Goal: Task Accomplishment & Management: Complete application form

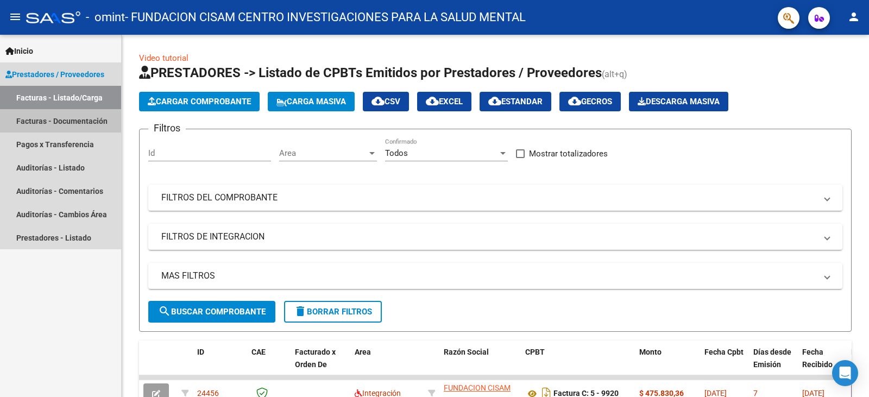
click at [70, 121] on link "Facturas - Documentación" at bounding box center [60, 120] width 121 height 23
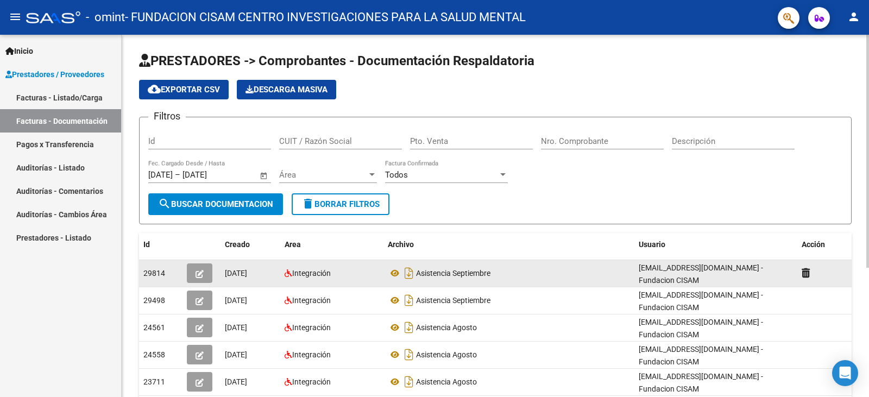
click at [206, 272] on button "button" at bounding box center [200, 274] width 26 height 20
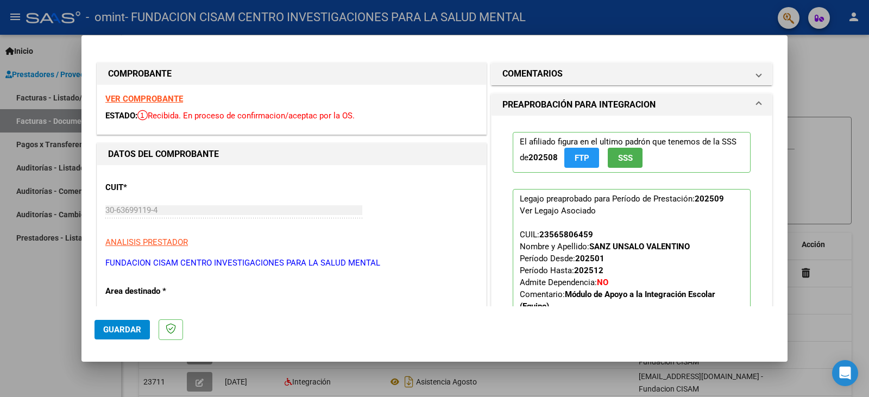
click at [821, 58] on div at bounding box center [434, 198] width 869 height 397
type input "$ 0,00"
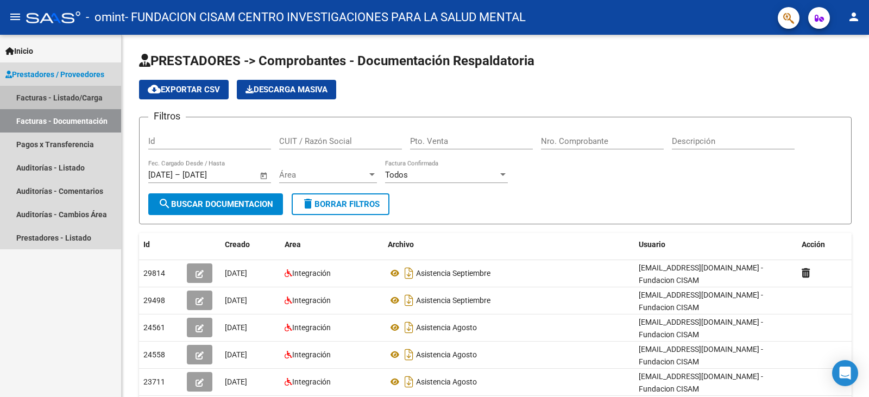
click at [71, 92] on link "Facturas - Listado/Carga" at bounding box center [60, 97] width 121 height 23
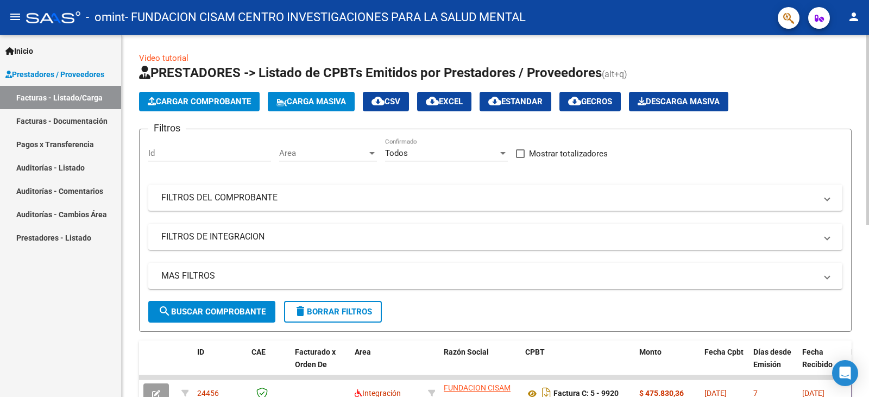
scroll to position [109, 0]
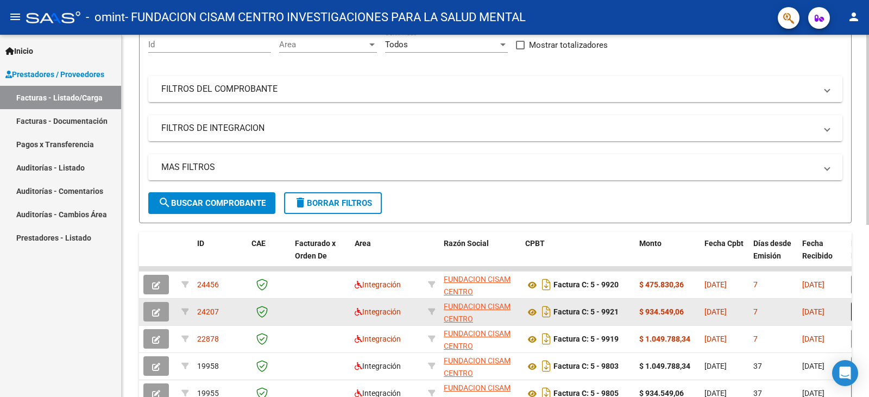
click at [160, 315] on button "button" at bounding box center [156, 312] width 26 height 20
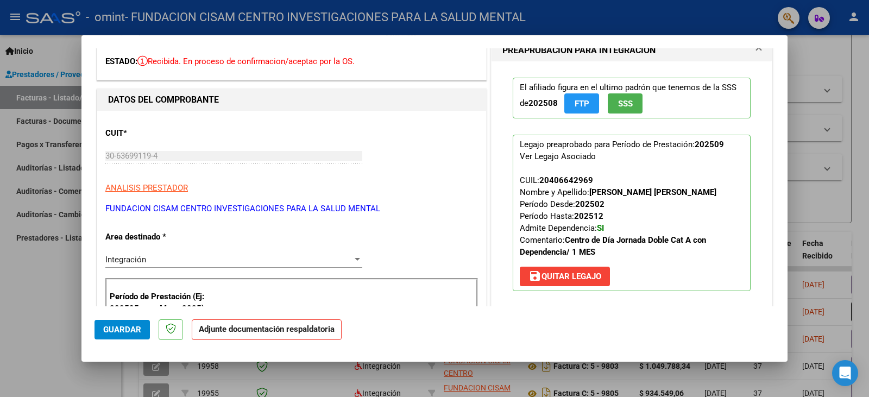
scroll to position [0, 0]
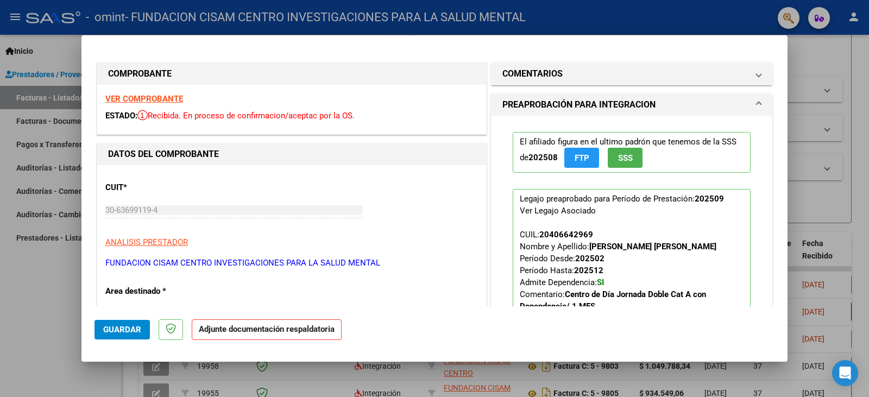
click at [855, 156] on div at bounding box center [434, 198] width 869 height 397
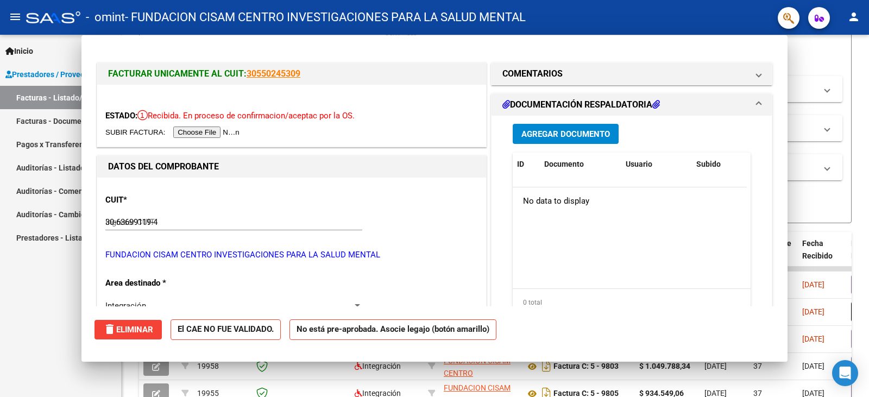
type input "$ 0,00"
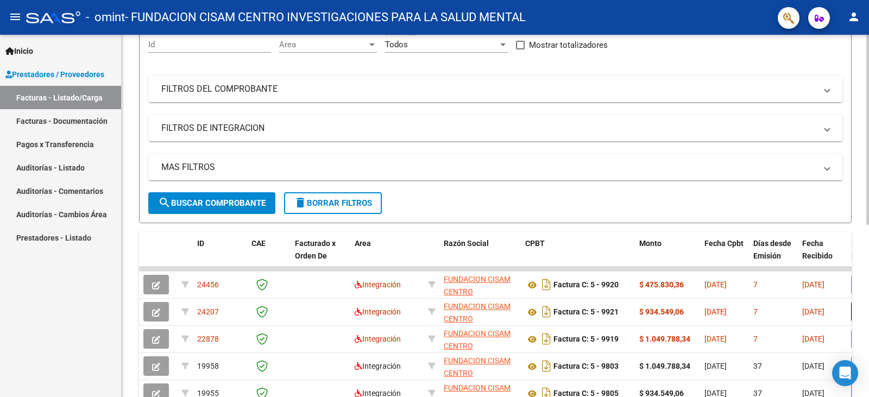
scroll to position [163, 0]
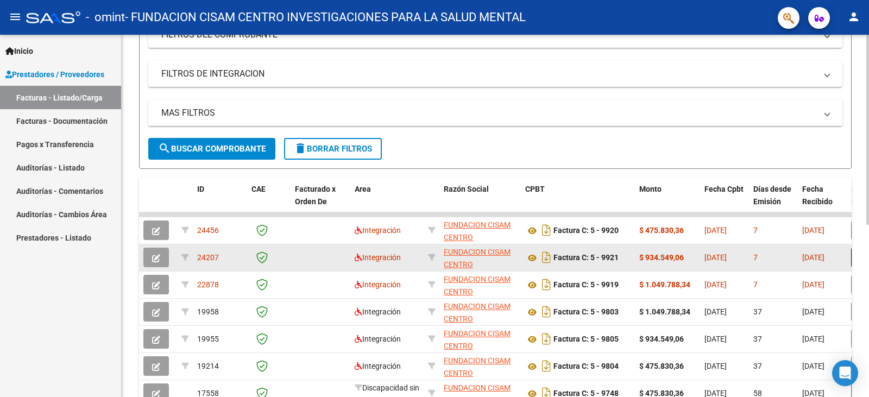
click at [715, 261] on span "[DATE]" at bounding box center [716, 257] width 22 height 9
click at [156, 256] on icon "button" at bounding box center [156, 258] width 8 height 8
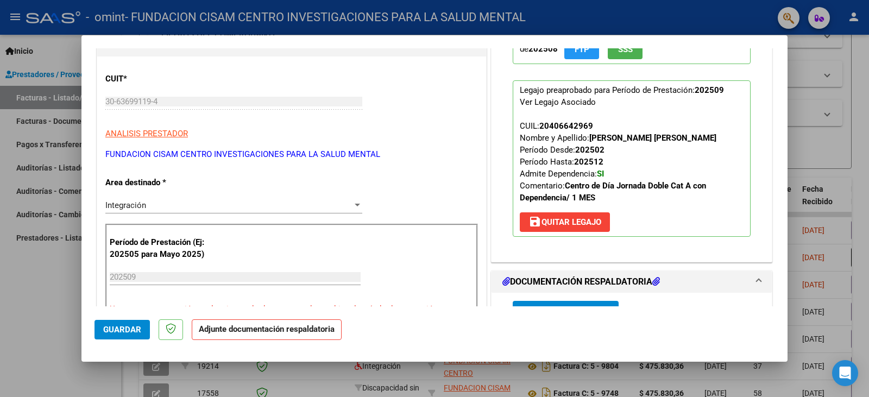
scroll to position [217, 0]
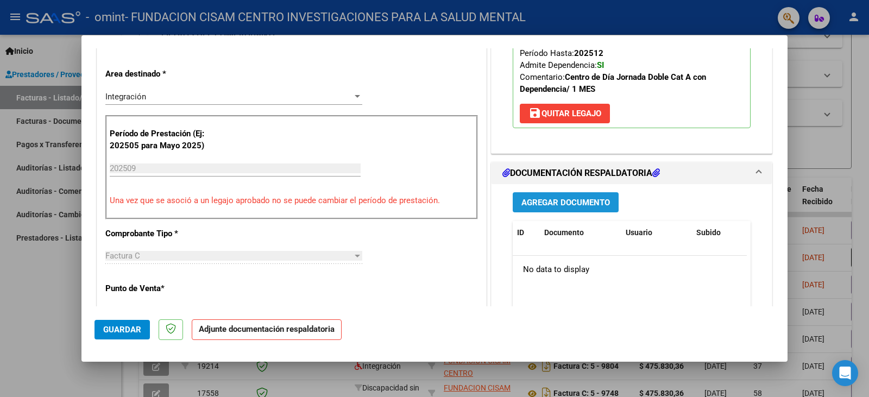
click at [567, 205] on span "Agregar Documento" at bounding box center [566, 203] width 89 height 10
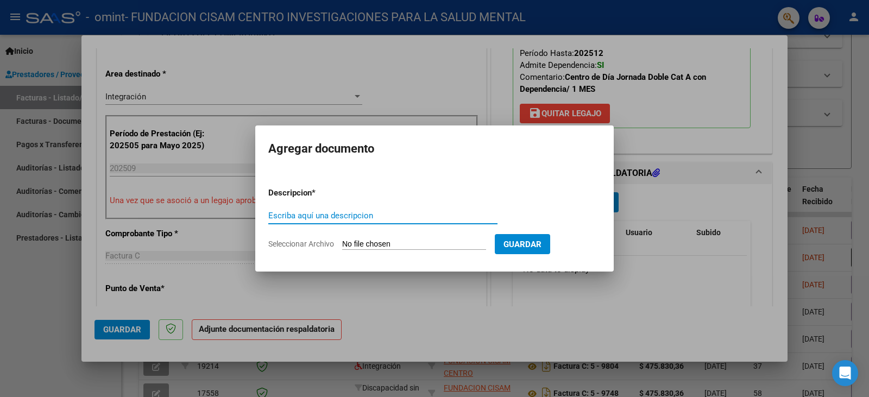
click at [343, 217] on input "Escriba aquí una descripcion" at bounding box center [382, 216] width 229 height 10
type input "asistencia septiembre"
click at [354, 237] on form "Descripcion * asistencia septiembre Escriba aquí una descripcion Seleccionar Ar…" at bounding box center [434, 218] width 333 height 79
click at [354, 243] on input "Seleccionar Archivo" at bounding box center [414, 245] width 144 height 10
type input "C:\fakepath\Golsdmidt asistencia.pdf"
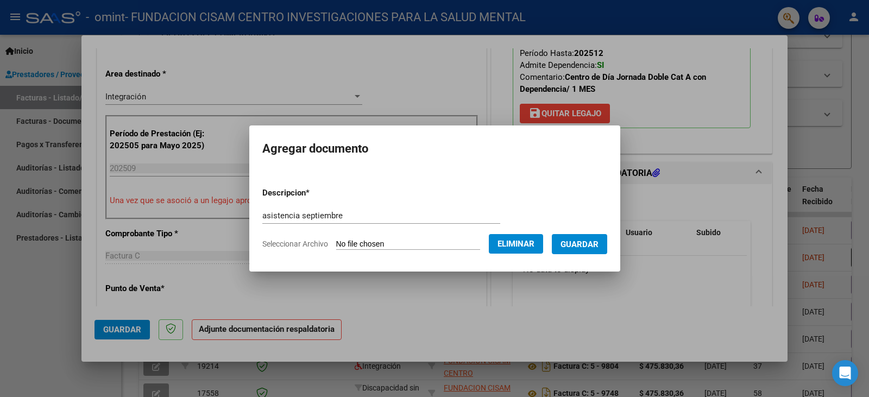
click at [599, 245] on span "Guardar" at bounding box center [580, 245] width 38 height 10
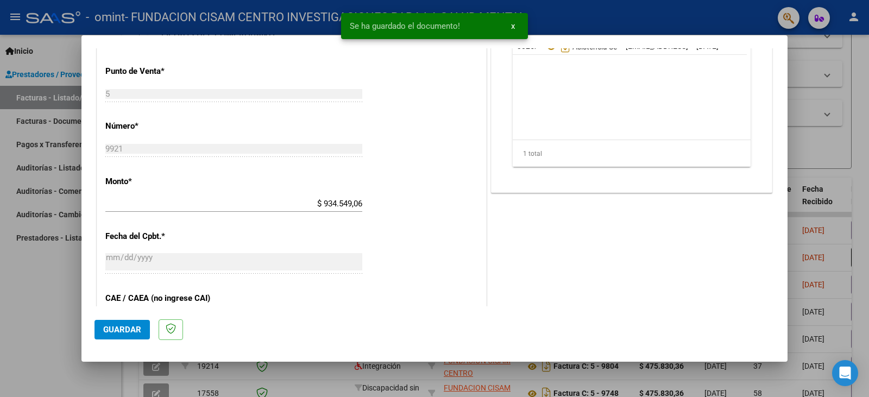
scroll to position [109, 0]
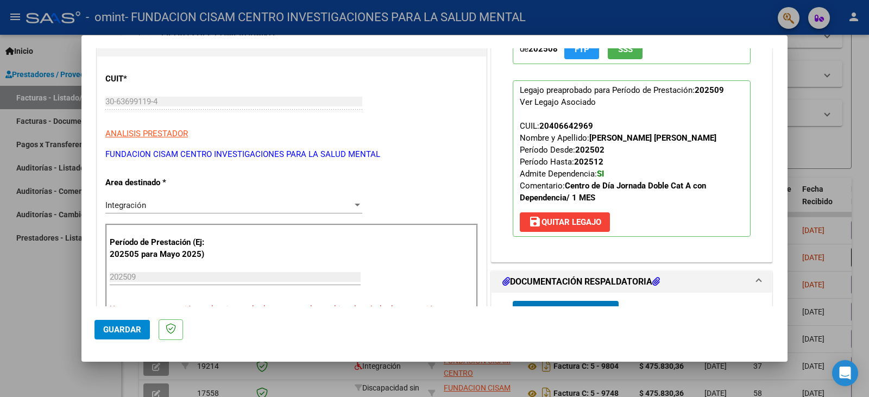
click at [855, 179] on div at bounding box center [434, 198] width 869 height 397
type input "$ 0,00"
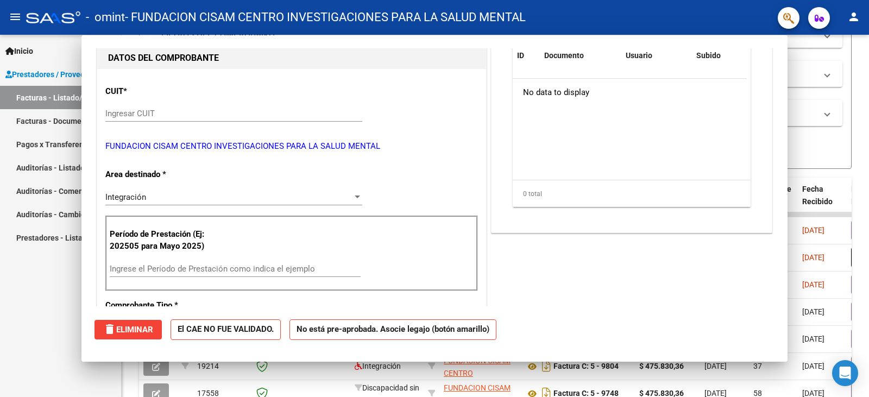
scroll to position [0, 0]
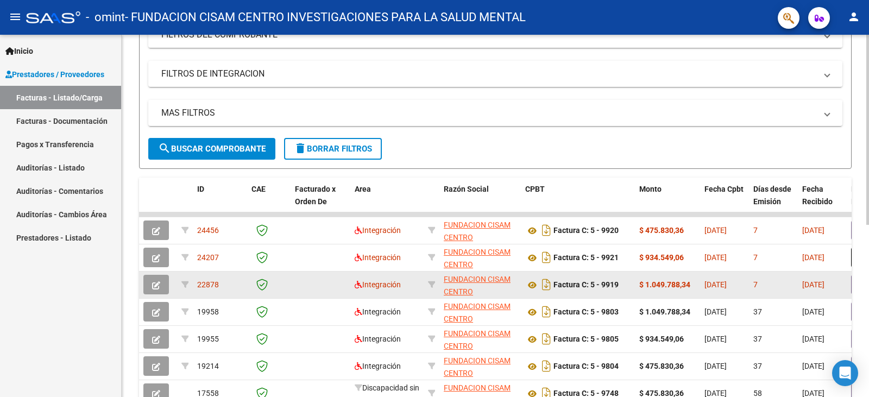
click at [651, 286] on strong "$ 1.049.788,34" at bounding box center [665, 284] width 51 height 9
click at [162, 285] on button "button" at bounding box center [156, 285] width 26 height 20
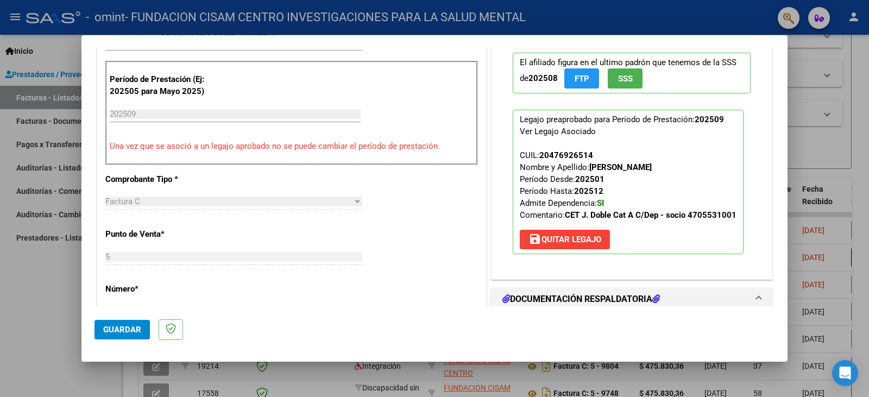
scroll to position [109, 0]
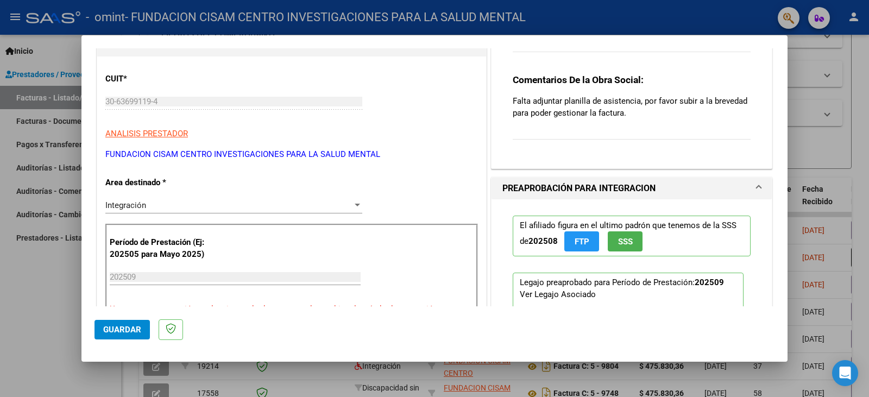
click at [860, 199] on div at bounding box center [434, 198] width 869 height 397
type input "$ 0,00"
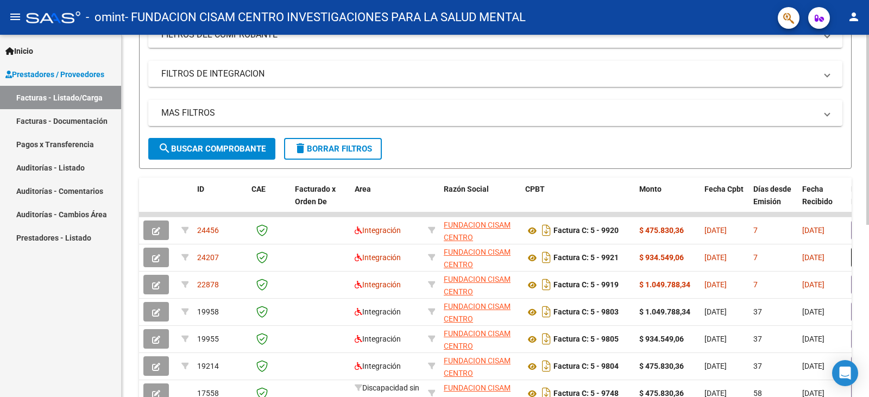
scroll to position [0, 0]
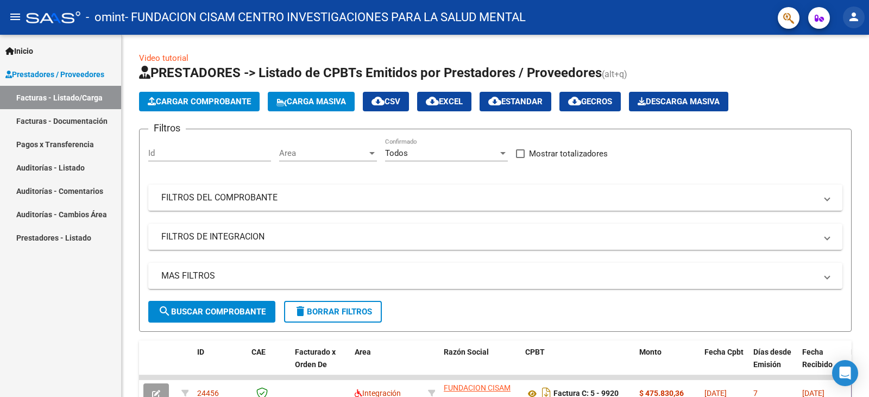
click at [850, 15] on mat-icon "person" at bounding box center [854, 16] width 13 height 13
click at [831, 70] on button "exit_to_app Salir" at bounding box center [832, 72] width 66 height 26
